Goal: Transaction & Acquisition: Purchase product/service

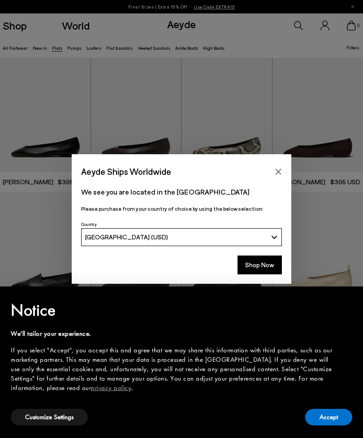
click at [291, 162] on div "Aeyde Ships Worldwide We see you are located in the United States Please purcha…" at bounding box center [181, 218] width 363 height 129
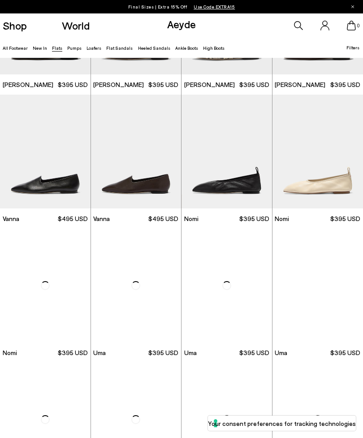
scroll to position [208, 0]
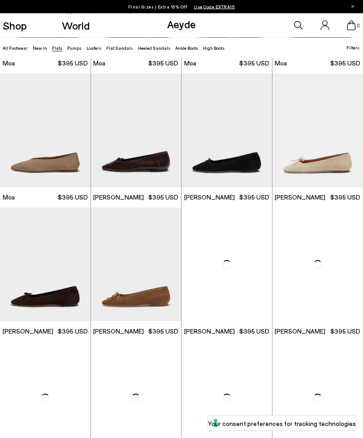
scroll to position [1076, 0]
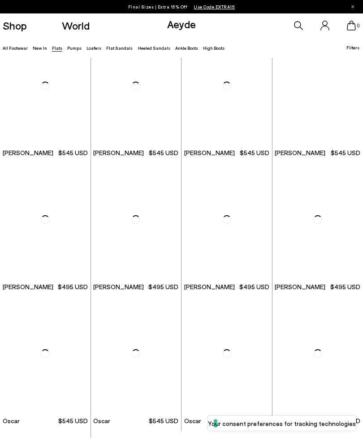
scroll to position [2440, 0]
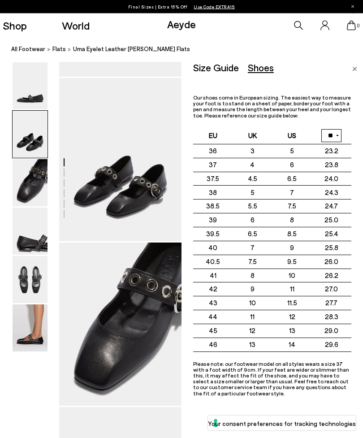
scroll to position [150, 0]
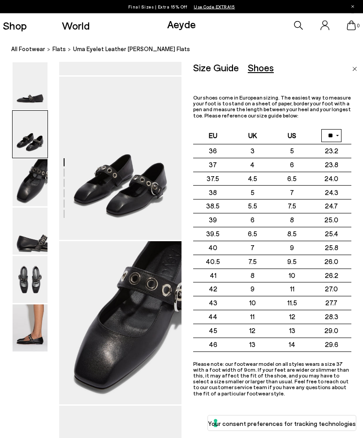
click at [28, 385] on div at bounding box center [91, 406] width 182 height 986
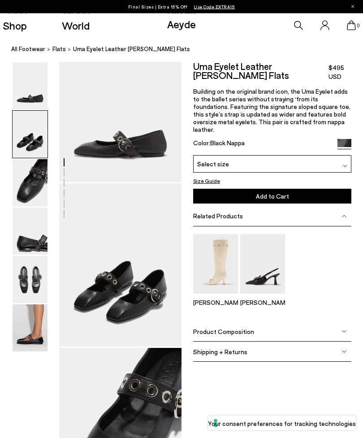
scroll to position [0, 12]
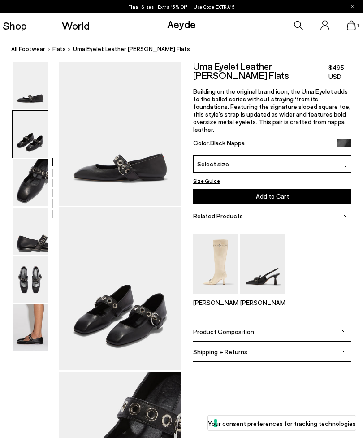
scroll to position [0, 12]
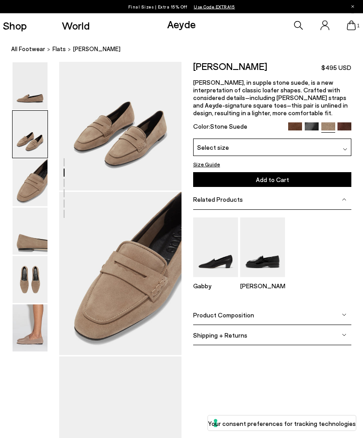
scroll to position [165, 0]
